Goal: Task Accomplishment & Management: Manage account settings

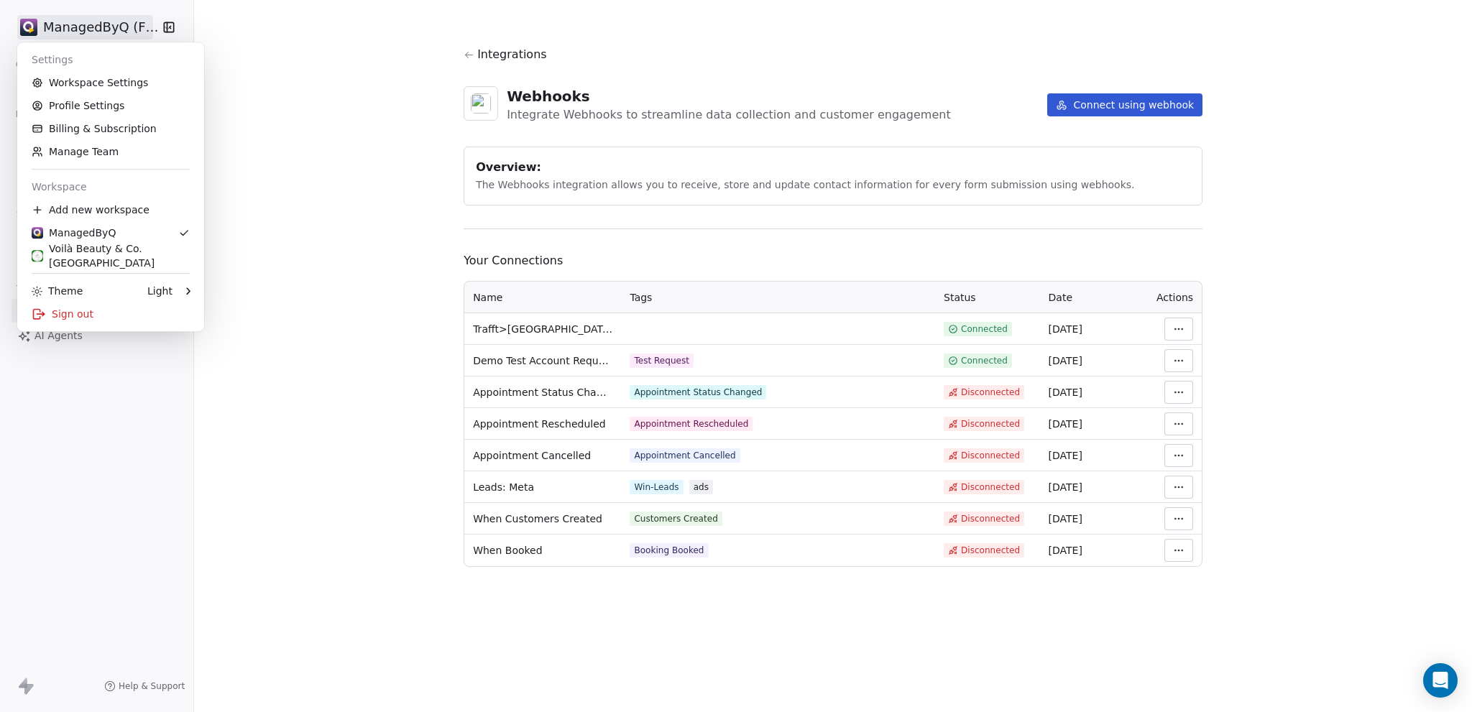
click at [1178, 520] on html "ManagedByQ (FZE) Contacts People Marketing Workflows Campaigns Metrics & Events…" at bounding box center [736, 356] width 1472 height 712
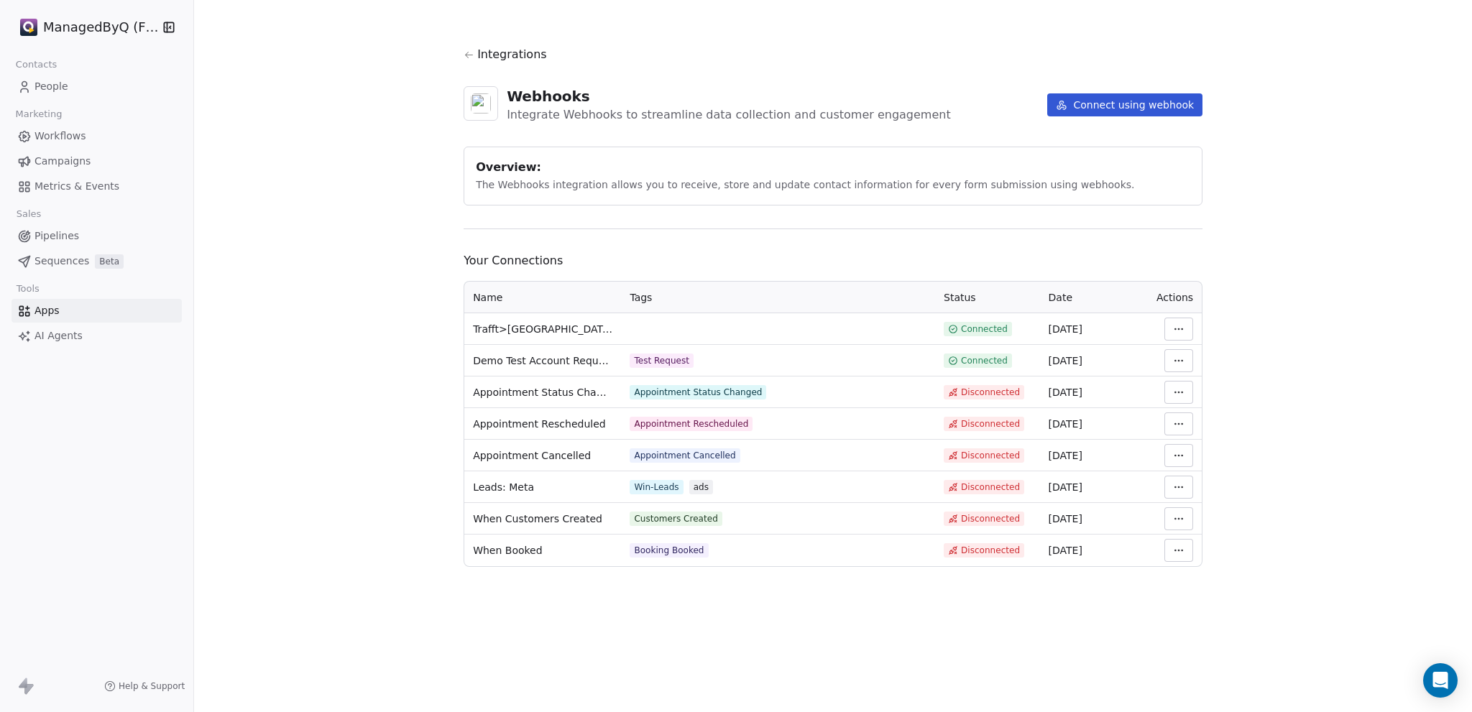
click at [1181, 517] on html "ManagedByQ (FZE) Contacts People Marketing Workflows Campaigns Metrics & Events…" at bounding box center [736, 356] width 1472 height 712
click at [49, 84] on html "ManagedByQ (FZE) Contacts People Marketing Workflows Campaigns Metrics & Events…" at bounding box center [736, 356] width 1472 height 712
click at [51, 87] on span "People" at bounding box center [51, 86] width 34 height 15
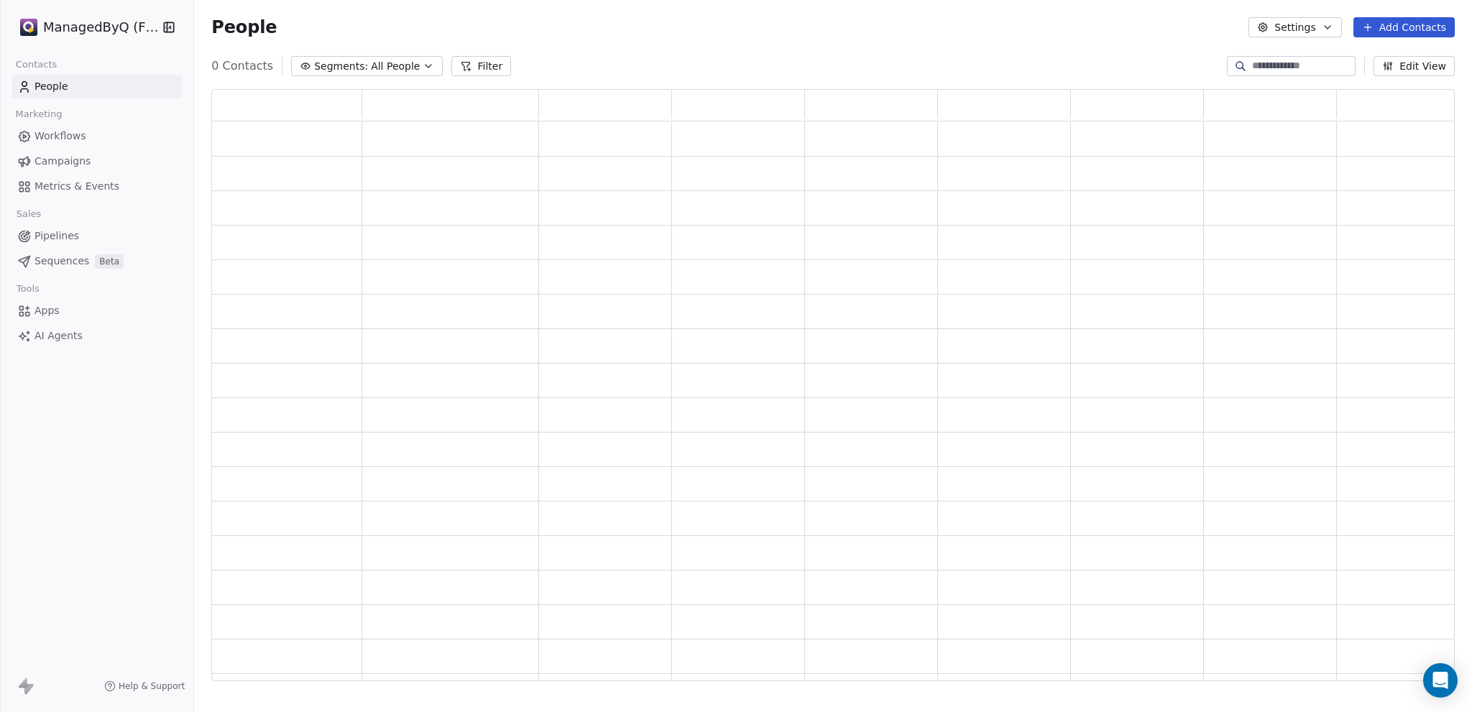
scroll to position [581, 1232]
type input "**********"
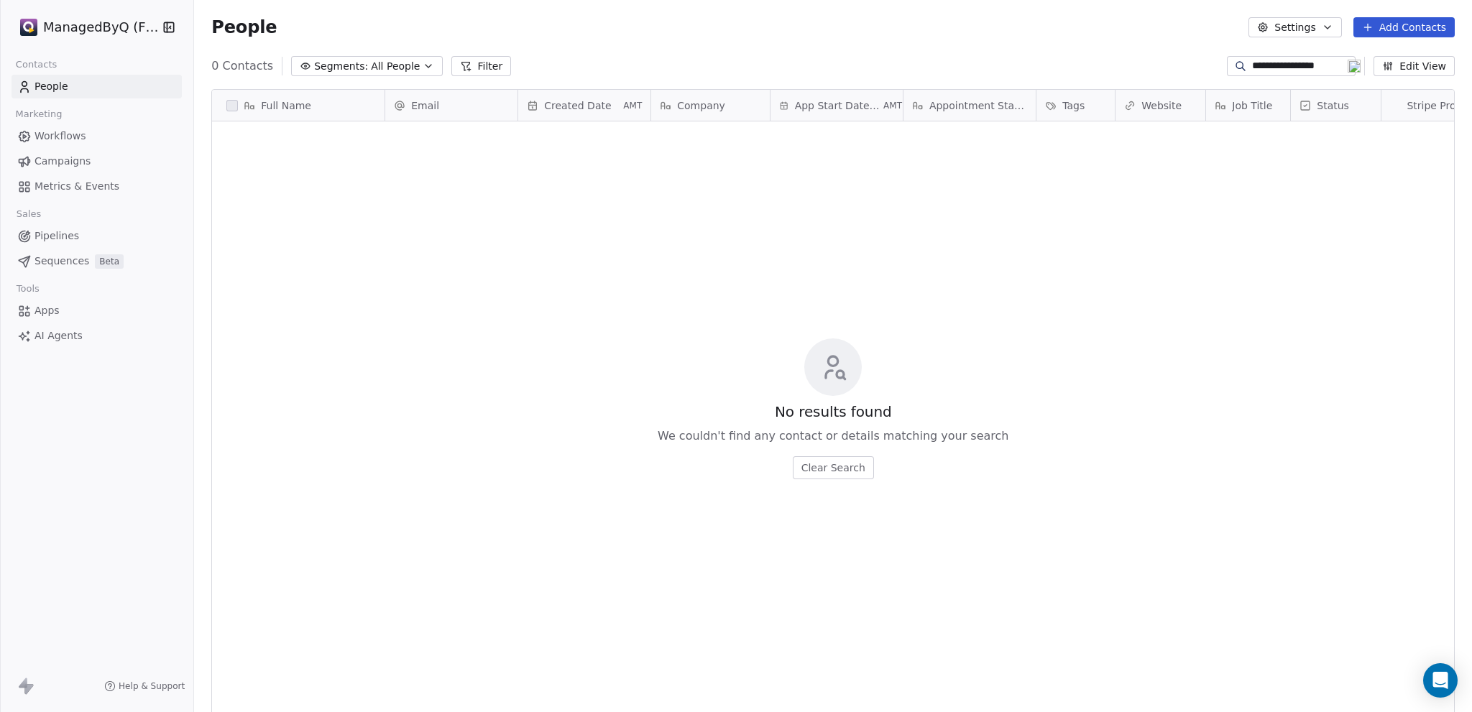
scroll to position [616, 1266]
click at [40, 91] on span "People" at bounding box center [51, 86] width 34 height 15
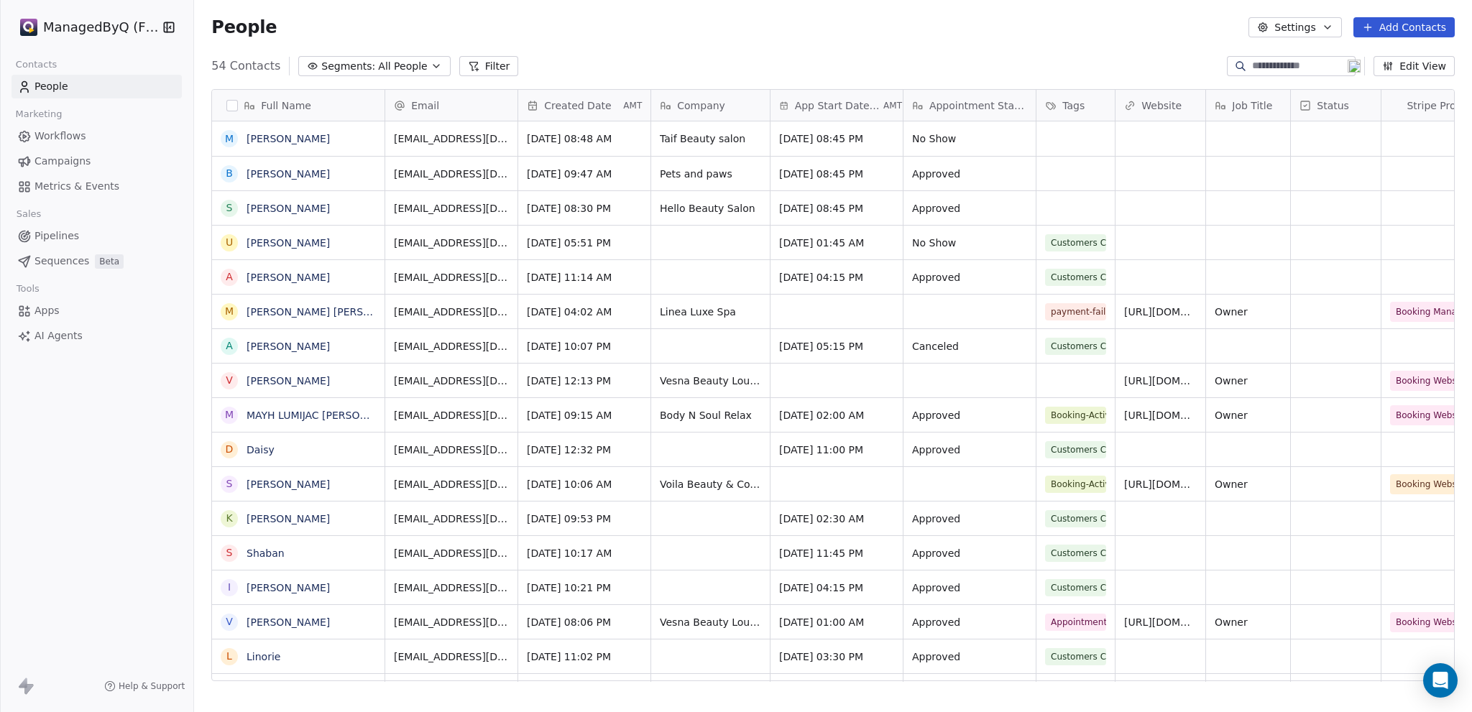
scroll to position [616, 1266]
click at [1421, 68] on button "Edit View" at bounding box center [1413, 66] width 81 height 20
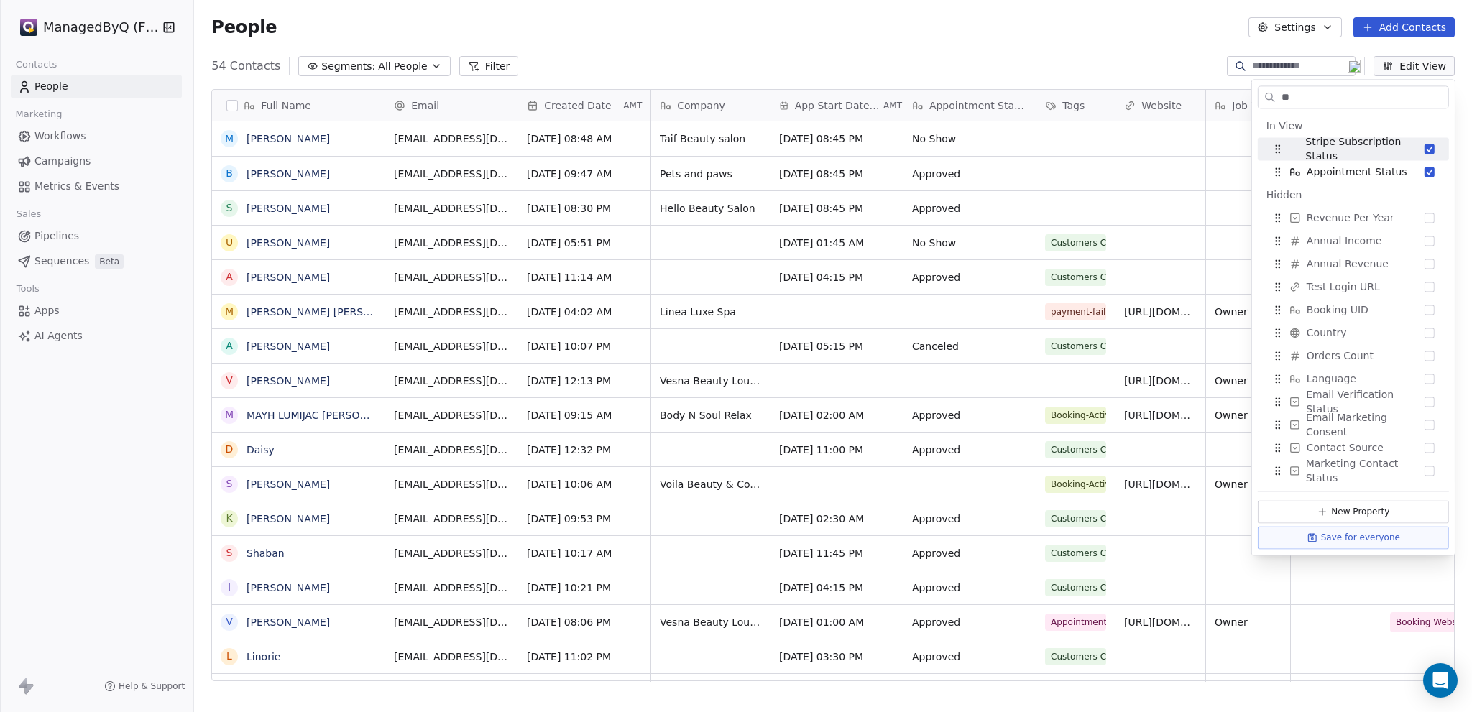
type input "*"
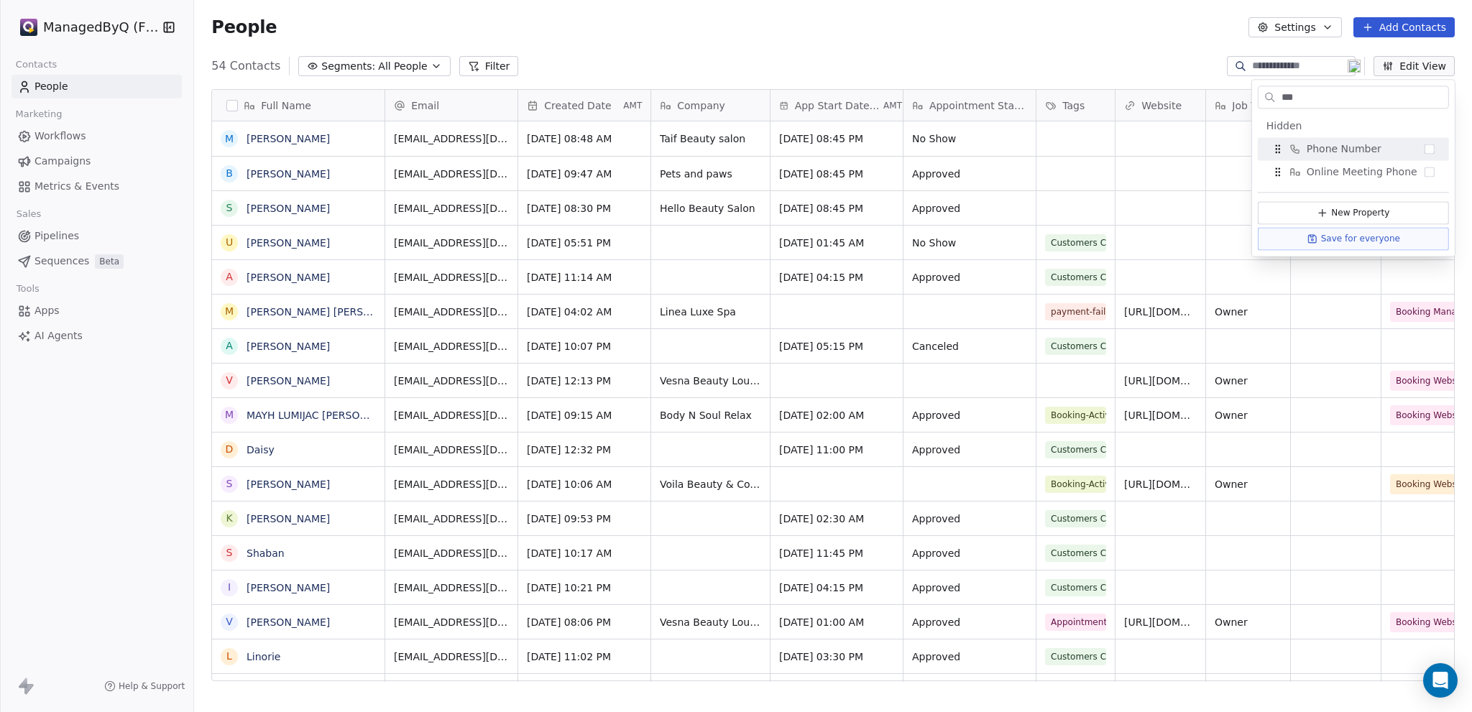
type input "***"
click at [1428, 152] on button "Suggestions" at bounding box center [1429, 149] width 10 height 10
drag, startPoint x: 1324, startPoint y: 96, endPoint x: 1217, endPoint y: 100, distance: 107.9
click at [1217, 100] on body "ManagedByQ (FZE) Contacts People Marketing Workflows Campaigns Metrics & Events…" at bounding box center [736, 356] width 1472 height 712
click at [1301, 102] on input "***" at bounding box center [1363, 97] width 170 height 21
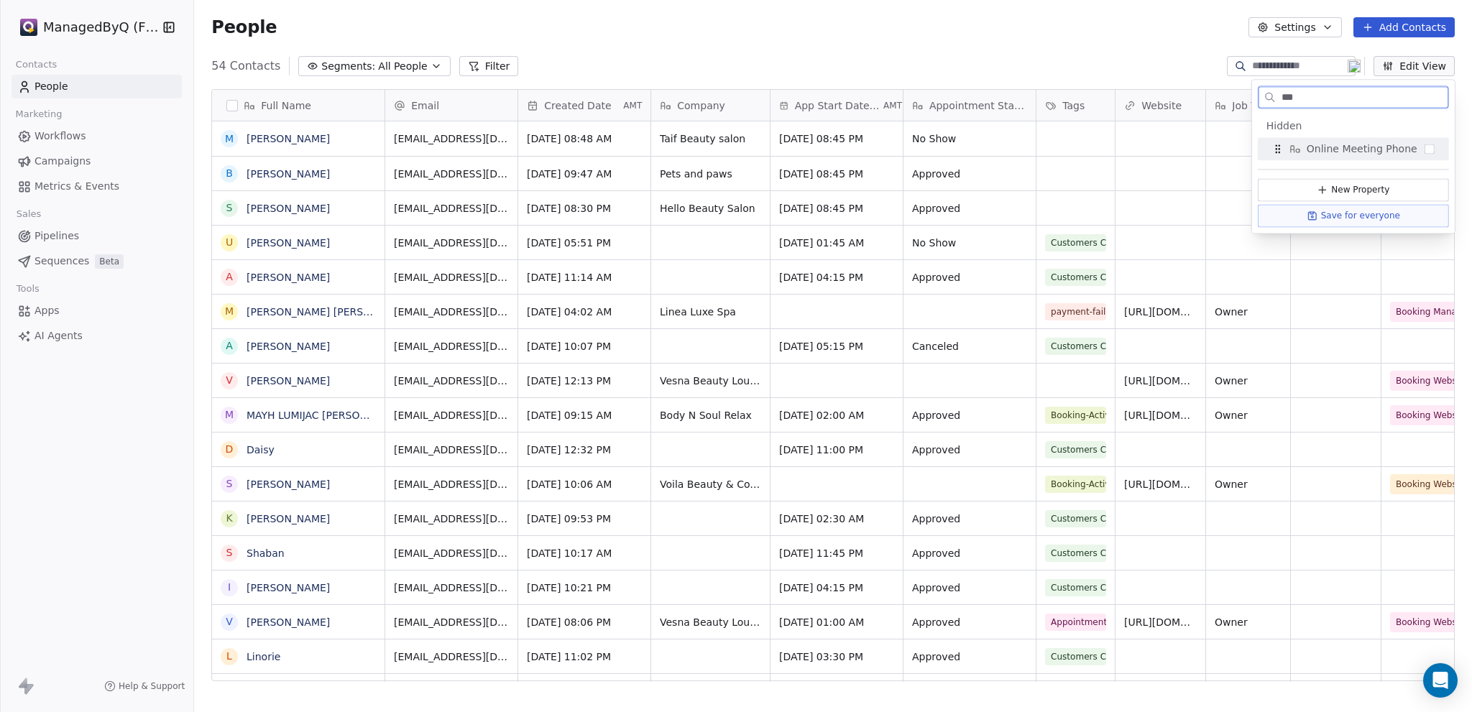
click at [1299, 102] on input "***" at bounding box center [1363, 97] width 170 height 21
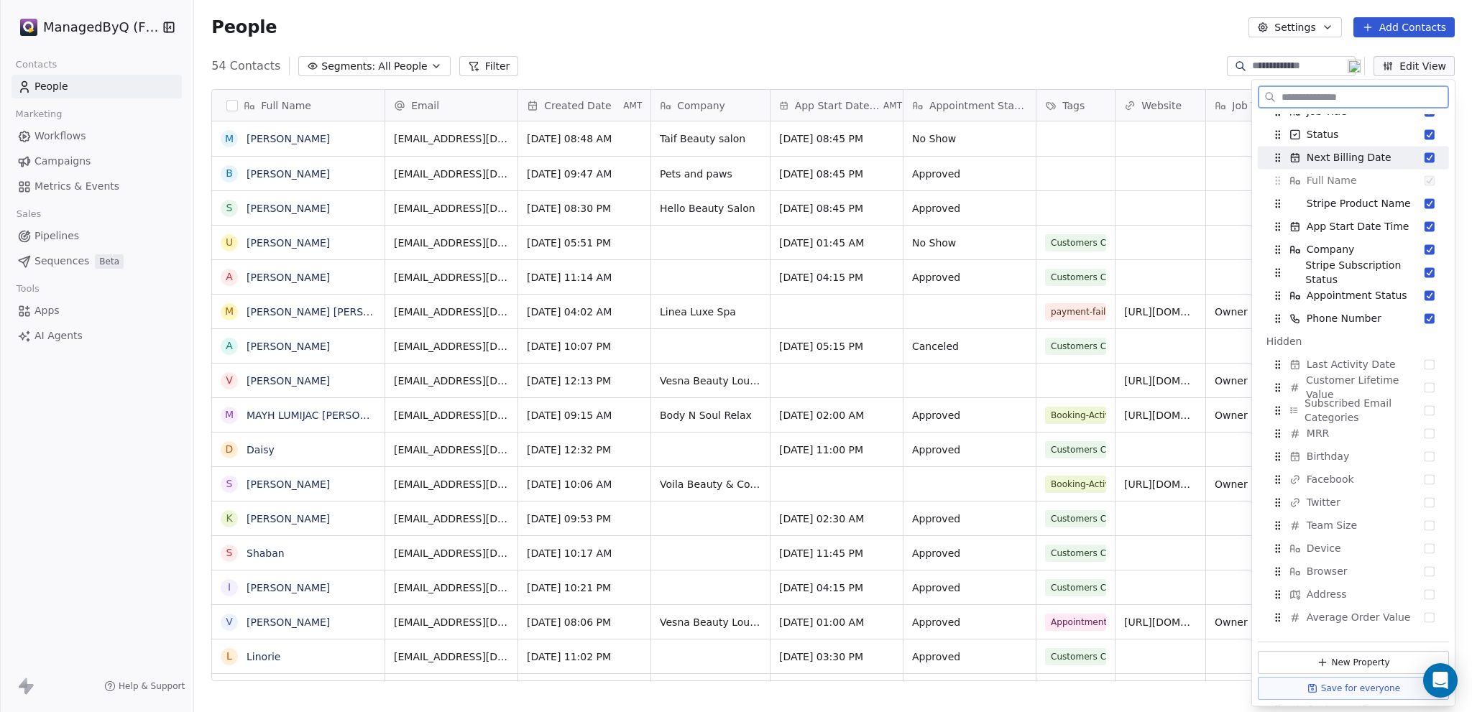
scroll to position [0, 0]
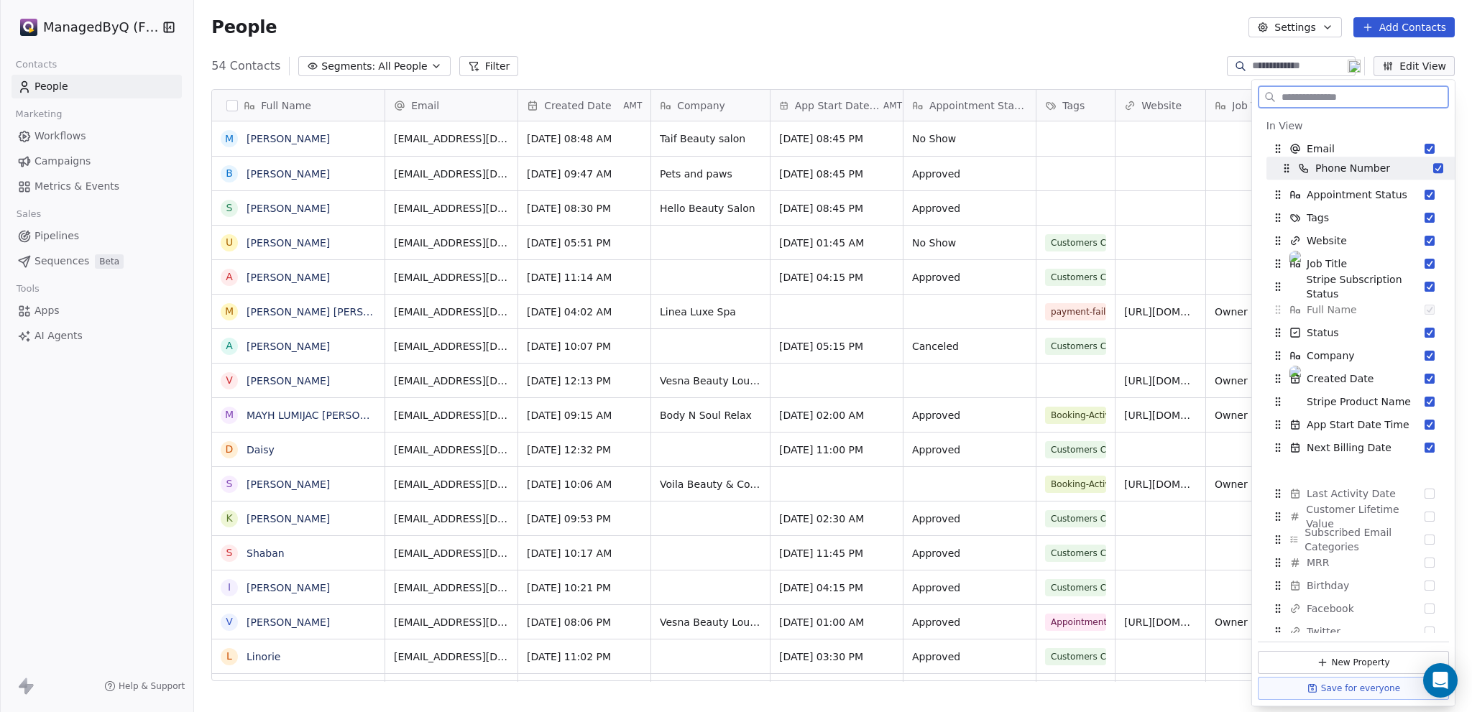
drag, startPoint x: 1275, startPoint y: 451, endPoint x: 1283, endPoint y: 172, distance: 279.0
click at [1283, 172] on icon "Suggestions" at bounding box center [1286, 168] width 11 height 11
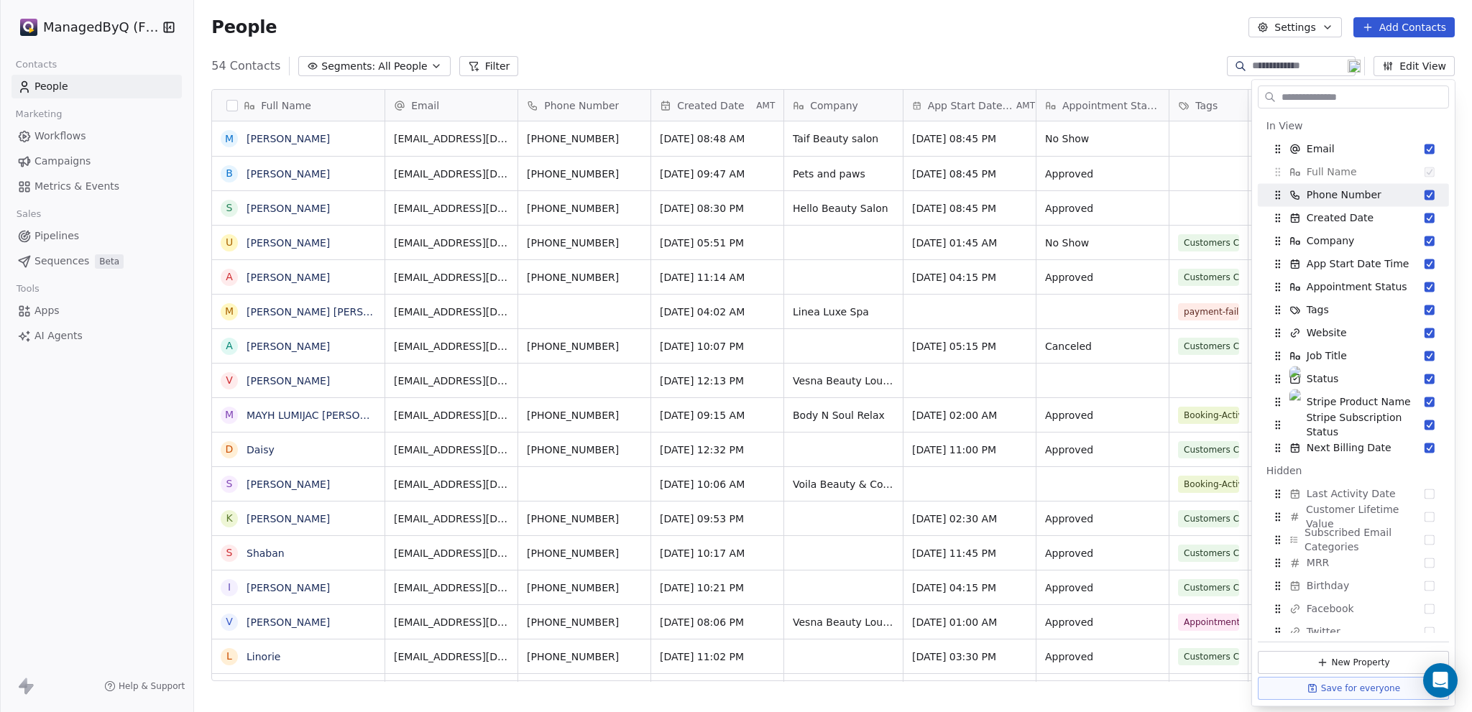
click at [626, 25] on div "People Settings Add Contacts" at bounding box center [832, 27] width 1243 height 20
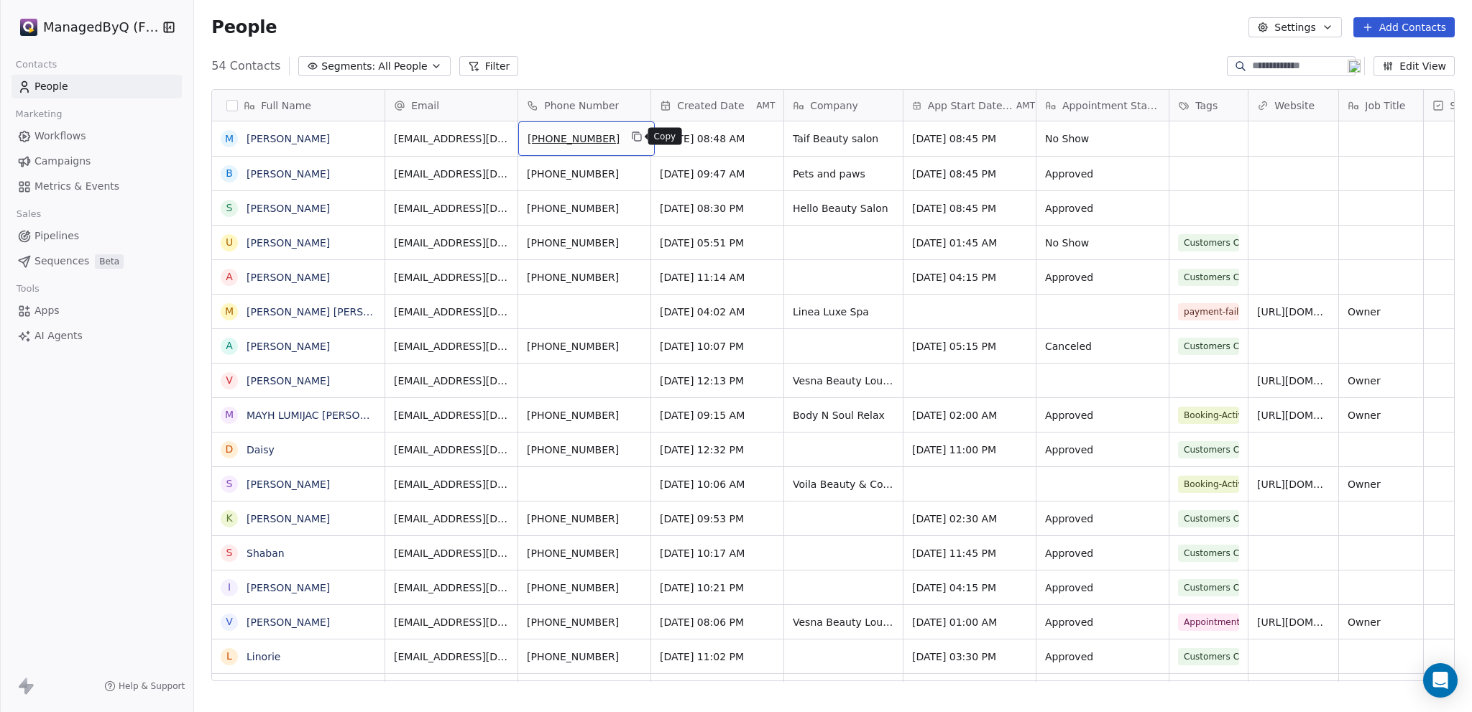
click at [635, 136] on icon "grid" at bounding box center [636, 136] width 11 height 11
click at [635, 206] on icon "grid" at bounding box center [636, 205] width 11 height 11
